Goal: Download file/media

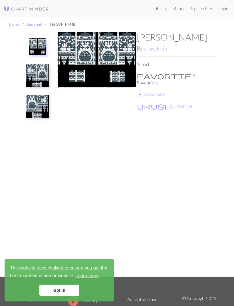
click at [119, 63] on img at bounding box center [97, 154] width 80 height 245
click at [116, 71] on img at bounding box center [97, 154] width 80 height 245
click at [42, 45] on img at bounding box center [37, 46] width 17 height 17
click at [42, 80] on img at bounding box center [37, 75] width 23 height 23
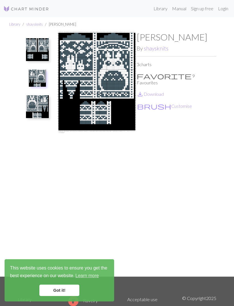
click at [42, 113] on img at bounding box center [37, 106] width 23 height 23
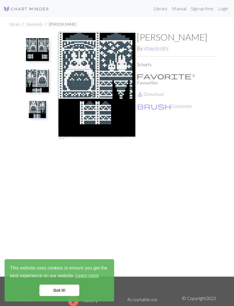
click at [163, 91] on link "save_alt Download" at bounding box center [150, 93] width 27 height 5
click at [33, 49] on img at bounding box center [37, 49] width 23 height 23
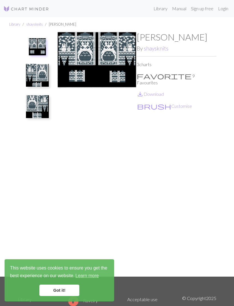
click at [162, 91] on link "save_alt Download" at bounding box center [150, 93] width 27 height 5
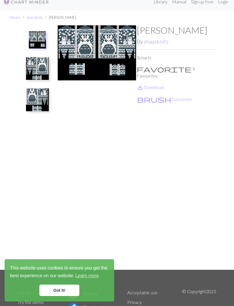
click at [43, 71] on img at bounding box center [37, 68] width 23 height 23
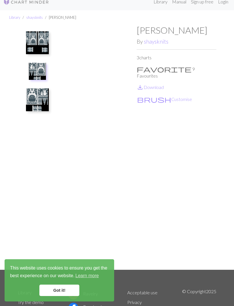
click at [159, 84] on link "save_alt Download" at bounding box center [150, 86] width 27 height 5
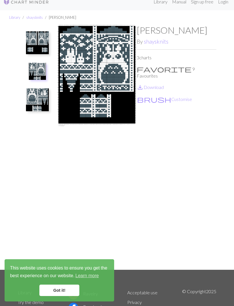
click at [42, 104] on img at bounding box center [37, 99] width 23 height 23
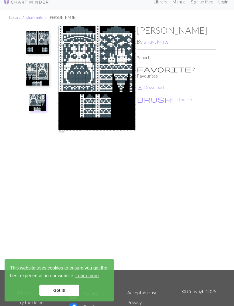
click at [162, 84] on link "save_alt Download" at bounding box center [150, 86] width 27 height 5
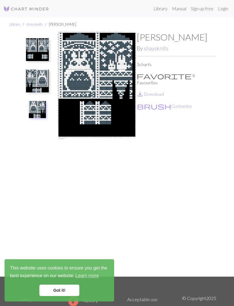
click at [44, 11] on img at bounding box center [26, 8] width 46 height 7
